Goal: Task Accomplishment & Management: Manage account settings

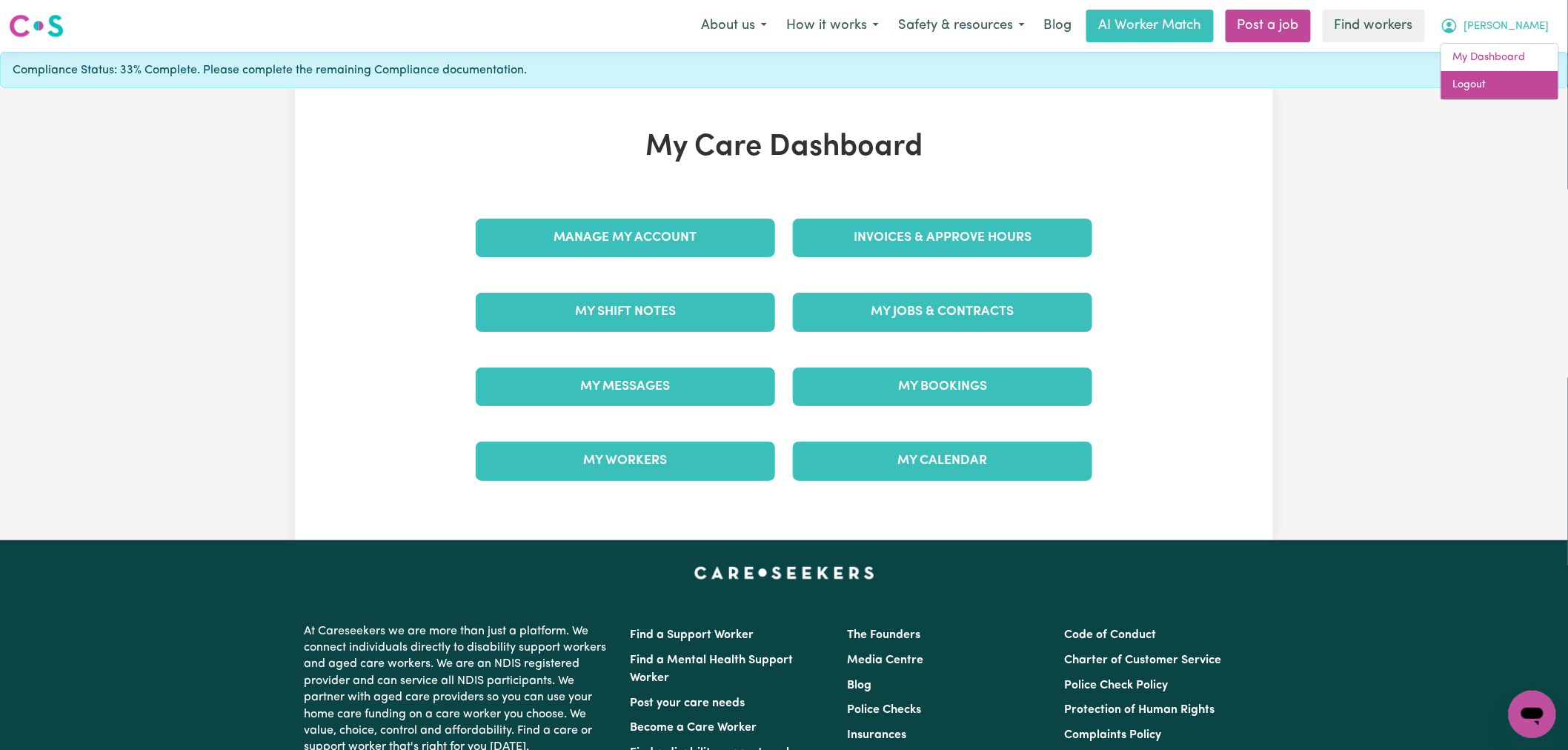
click at [1517, 84] on link "Logout" at bounding box center [1501, 85] width 117 height 28
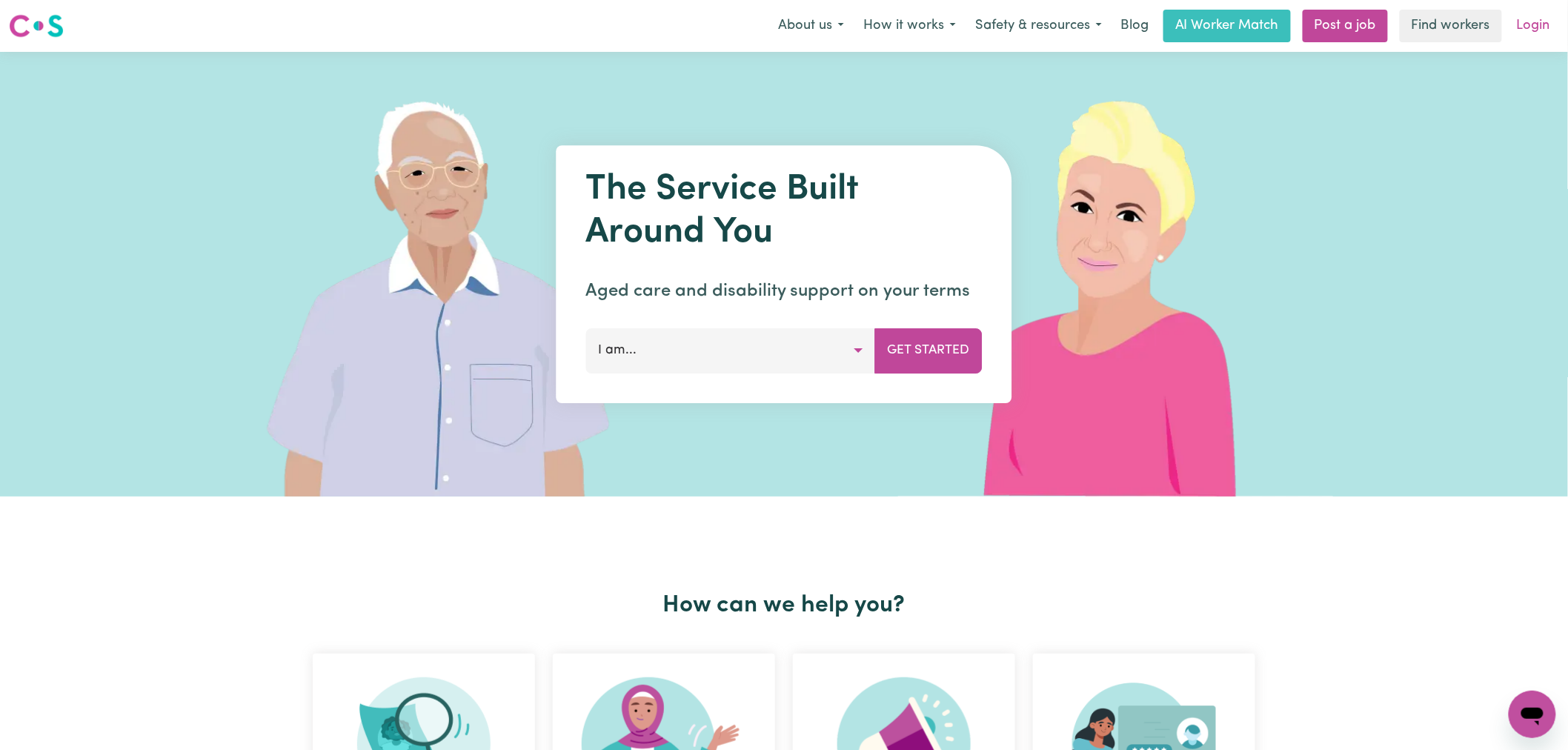
click at [1558, 11] on div "Menu About us How it works Safety & resources Blog AI Worker Match Post a job F…" at bounding box center [784, 26] width 1568 height 34
click at [1558, 23] on link "Login" at bounding box center [1534, 26] width 51 height 33
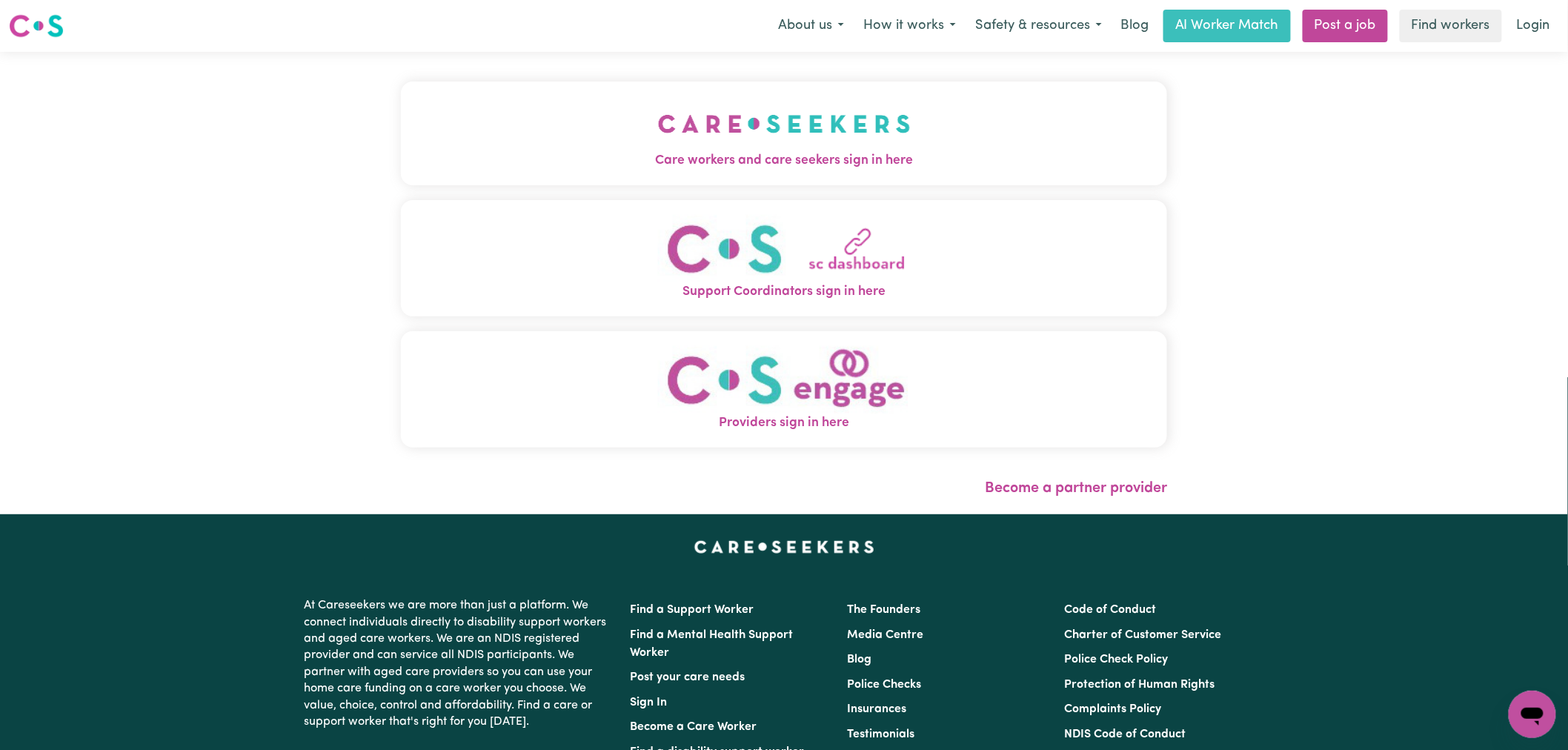
click at [829, 114] on button "Care workers and care seekers sign in here" at bounding box center [784, 132] width 766 height 104
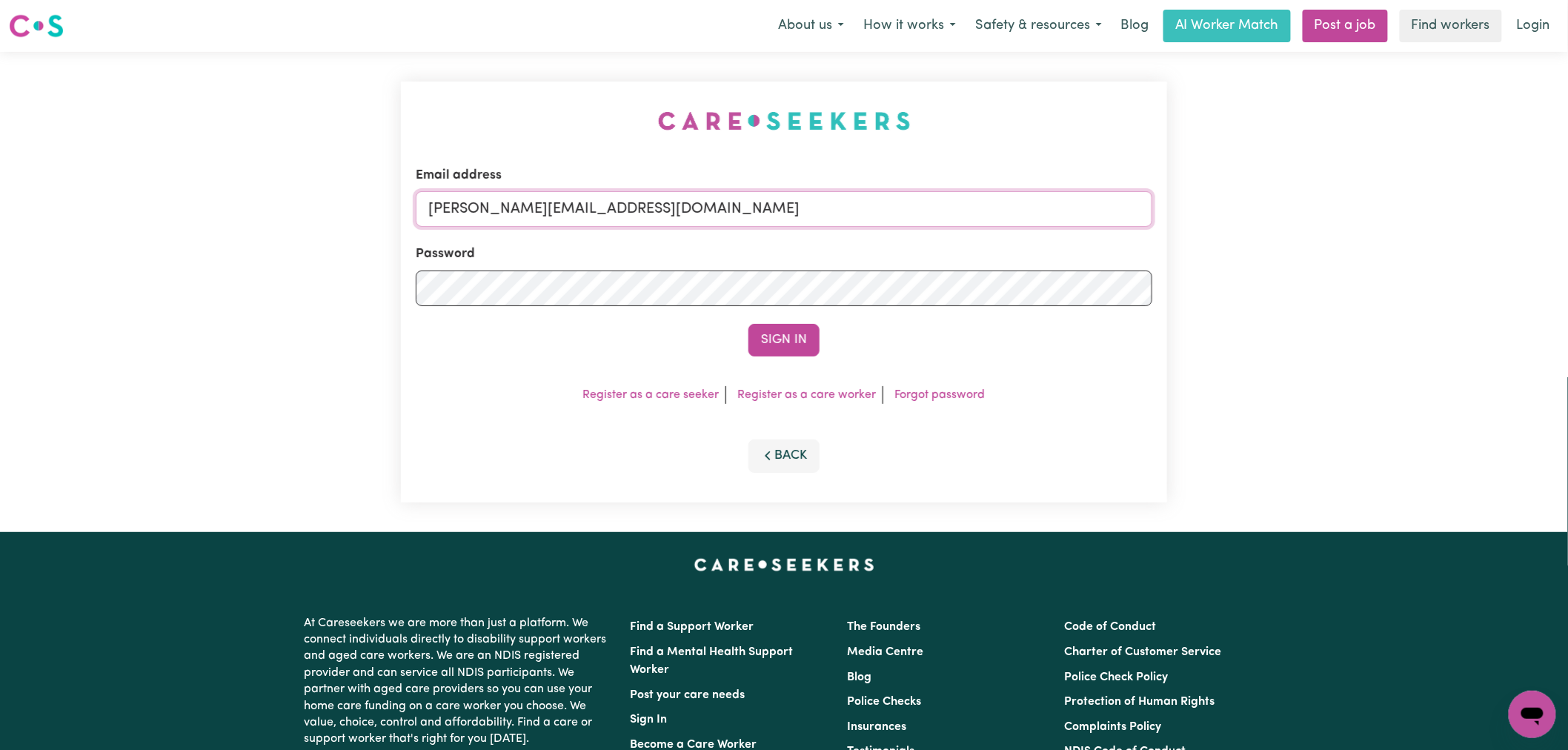
drag, startPoint x: 724, startPoint y: 212, endPoint x: 713, endPoint y: 219, distance: 13.0
click at [724, 212] on input "[PERSON_NAME][EMAIL_ADDRESS][DOMAIN_NAME]" at bounding box center [784, 209] width 737 height 35
drag, startPoint x: 821, startPoint y: 205, endPoint x: 507, endPoint y: 197, distance: 314.1
click at [507, 197] on input "superuser~Description Edit [EMAIL_ADDRESS][DOMAIN_NAME]" at bounding box center [784, 209] width 737 height 35
paste input "[PERSON_NAME]"
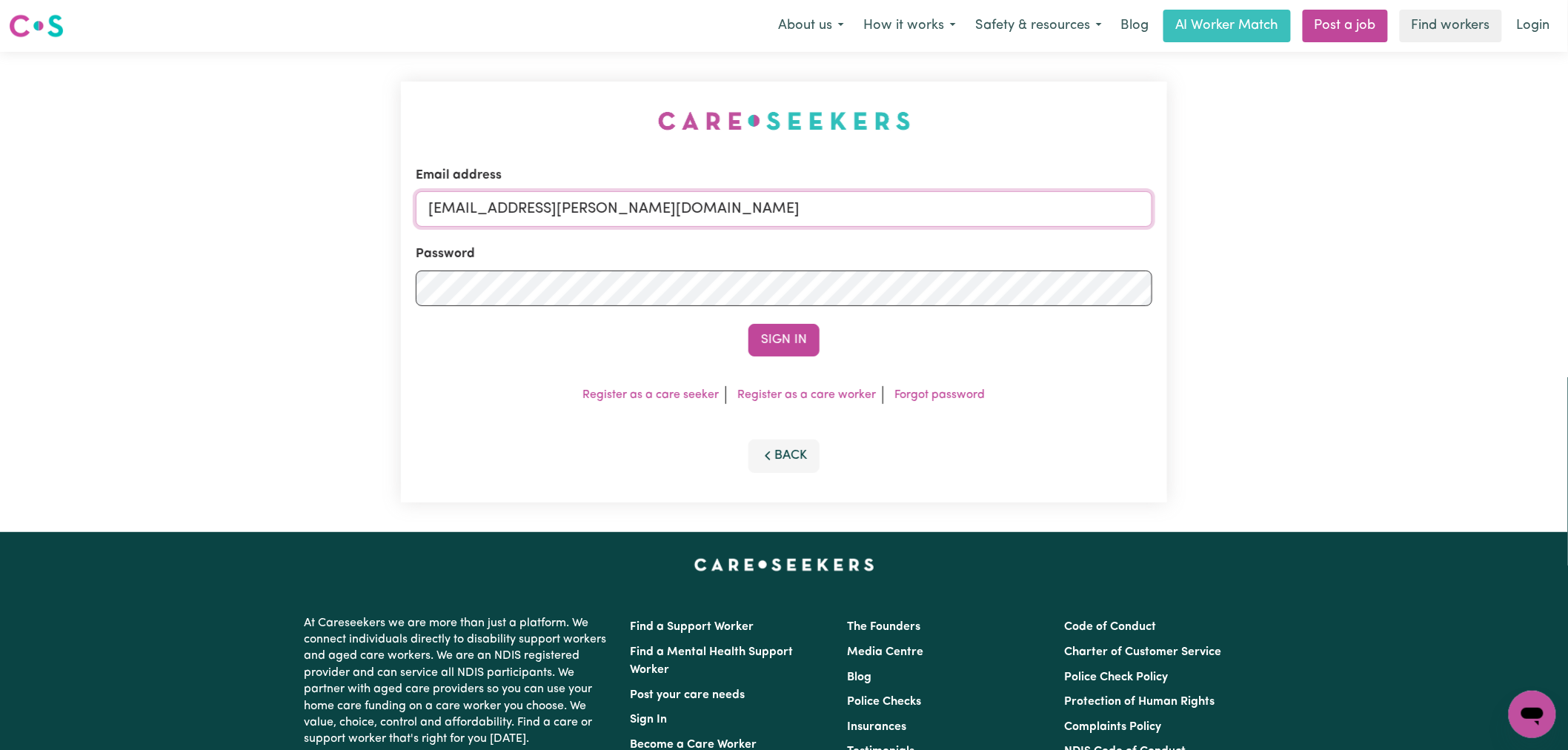
drag, startPoint x: 811, startPoint y: 212, endPoint x: 507, endPoint y: 208, distance: 304.0
click at [507, 208] on input "[EMAIL_ADDRESS][PERSON_NAME][DOMAIN_NAME]" at bounding box center [784, 209] width 737 height 35
type input "[EMAIL_ADDRESS][PERSON_NAME][DOMAIN_NAME]"
click at [749, 324] on button "Sign In" at bounding box center [784, 340] width 71 height 33
